Goal: Task Accomplishment & Management: Use online tool/utility

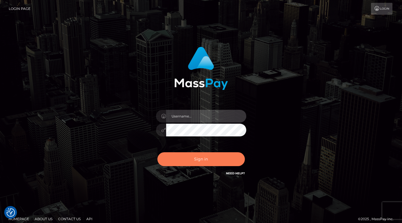
type input "dave.levarti"
click at [209, 164] on button "Sign in" at bounding box center [202, 159] width 88 height 14
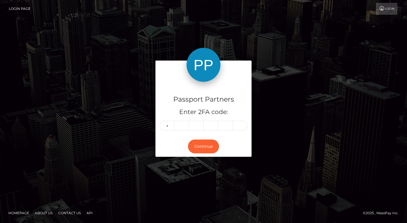
type input "8"
type input "2"
type input "9"
type input "7"
type input "5"
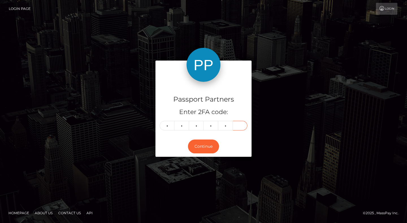
type input "7"
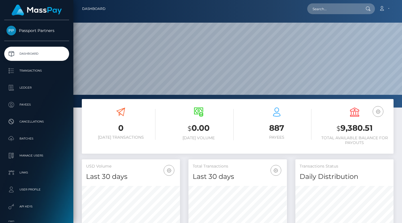
scroll to position [100, 98]
click at [23, 137] on p "Batches" at bounding box center [36, 138] width 60 height 8
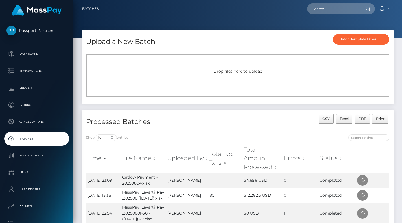
click at [249, 78] on div "Drop files here to upload" at bounding box center [238, 75] width 304 height 42
click at [238, 73] on span "Drop files here to upload" at bounding box center [237, 71] width 49 height 5
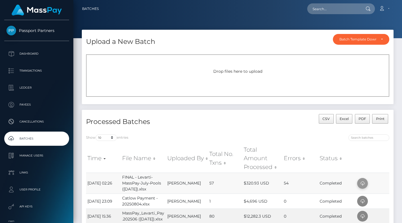
click at [361, 182] on icon at bounding box center [362, 183] width 7 height 7
click at [230, 73] on span "Drop files here to upload" at bounding box center [237, 71] width 49 height 5
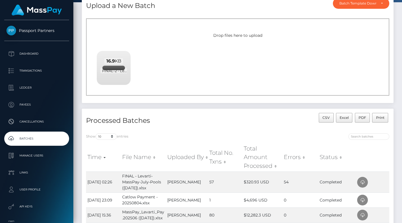
scroll to position [37, 0]
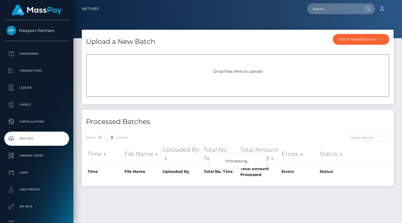
scroll to position [14, 0]
